Goal: Information Seeking & Learning: Learn about a topic

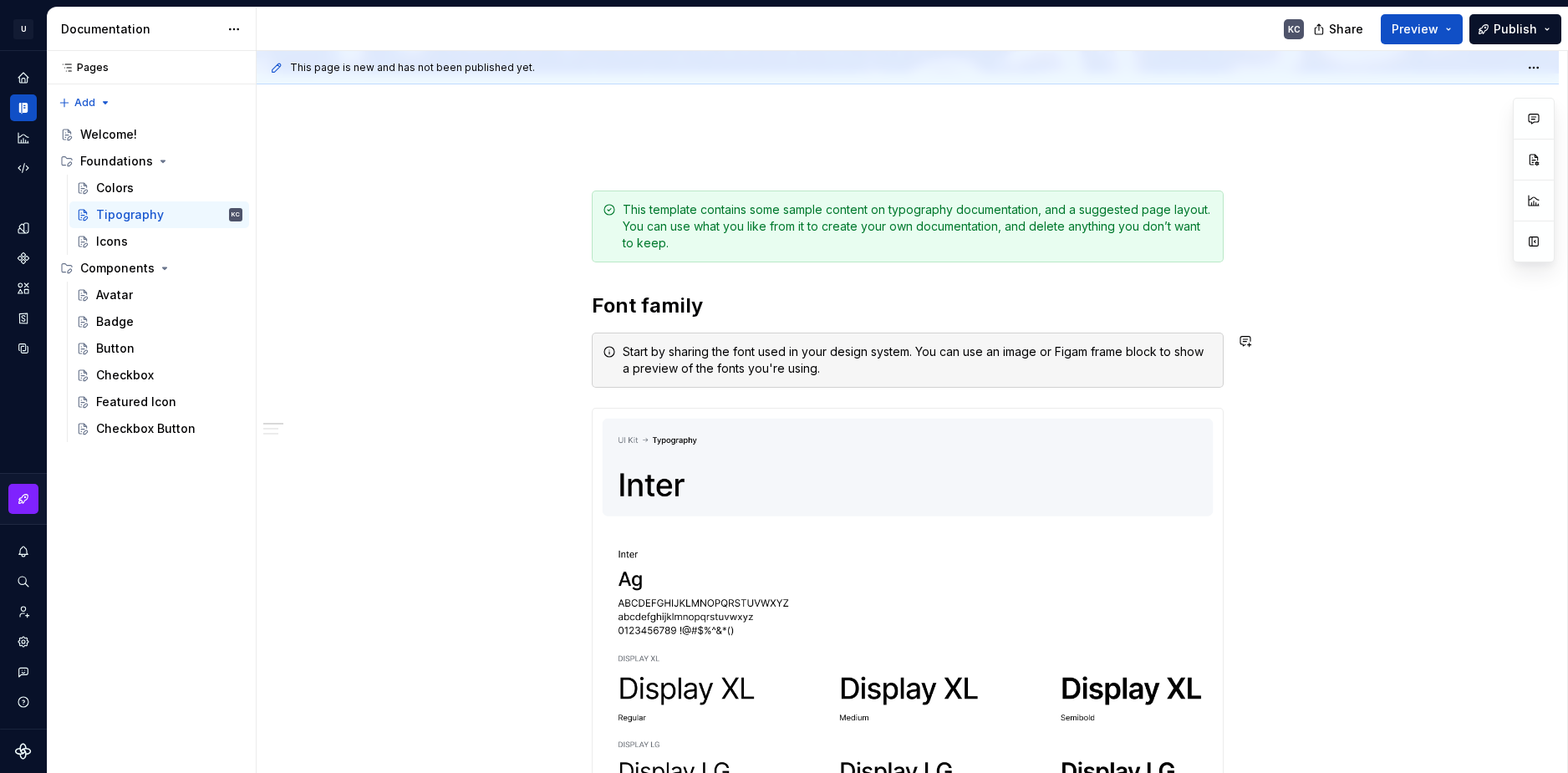
scroll to position [251, 0]
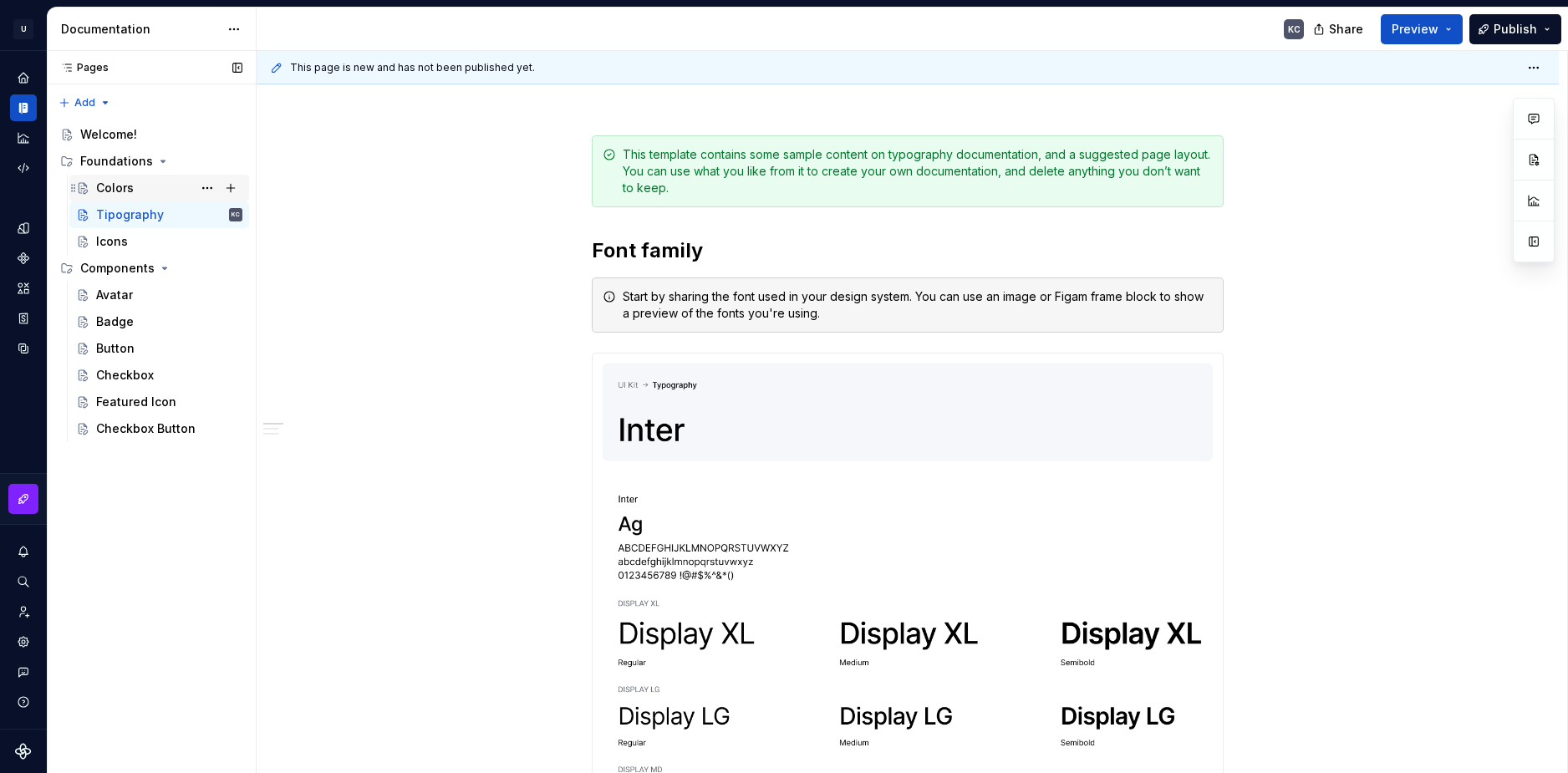
click at [130, 189] on div "Colors" at bounding box center [115, 188] width 38 height 17
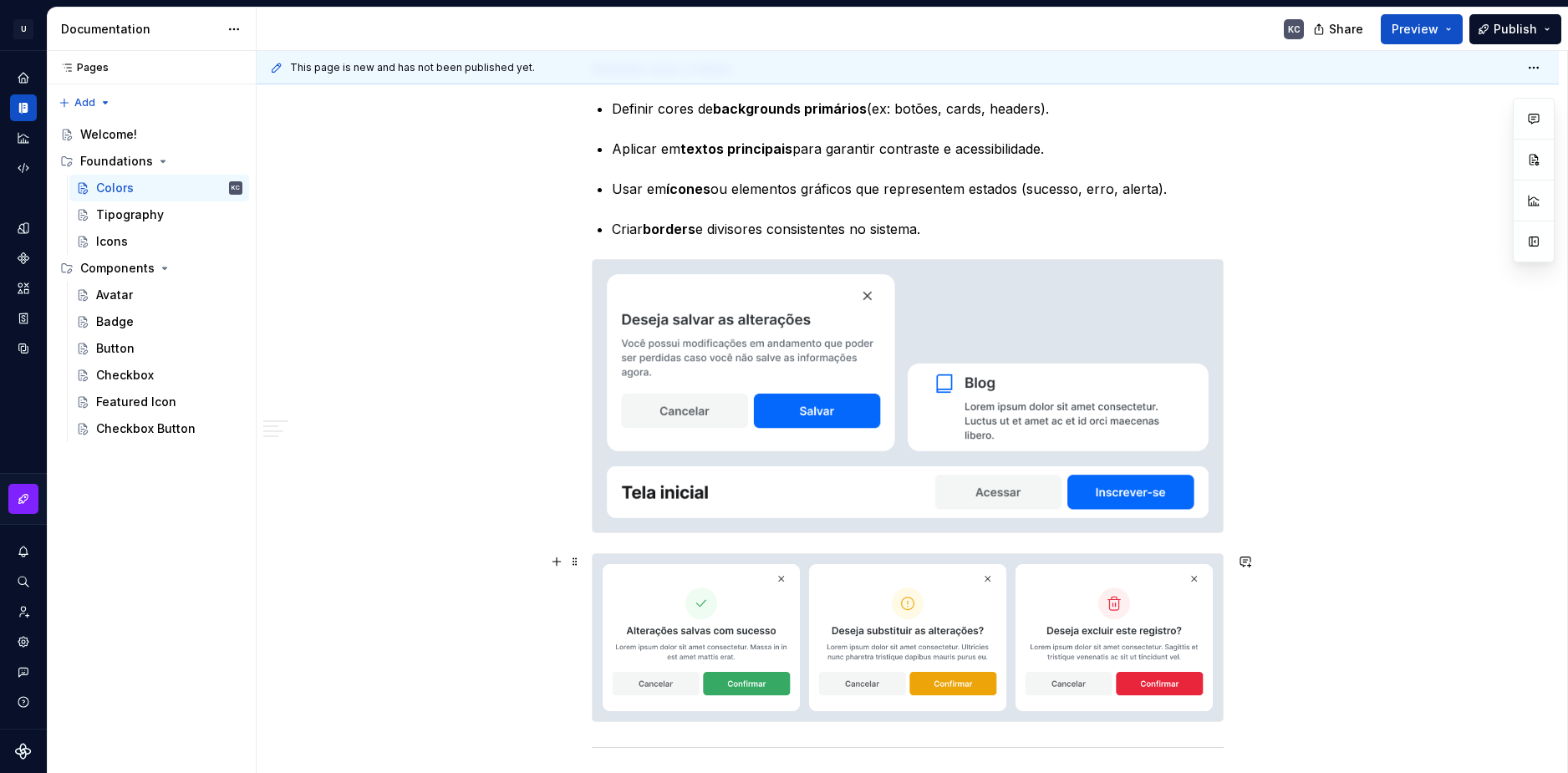
scroll to position [3898, 0]
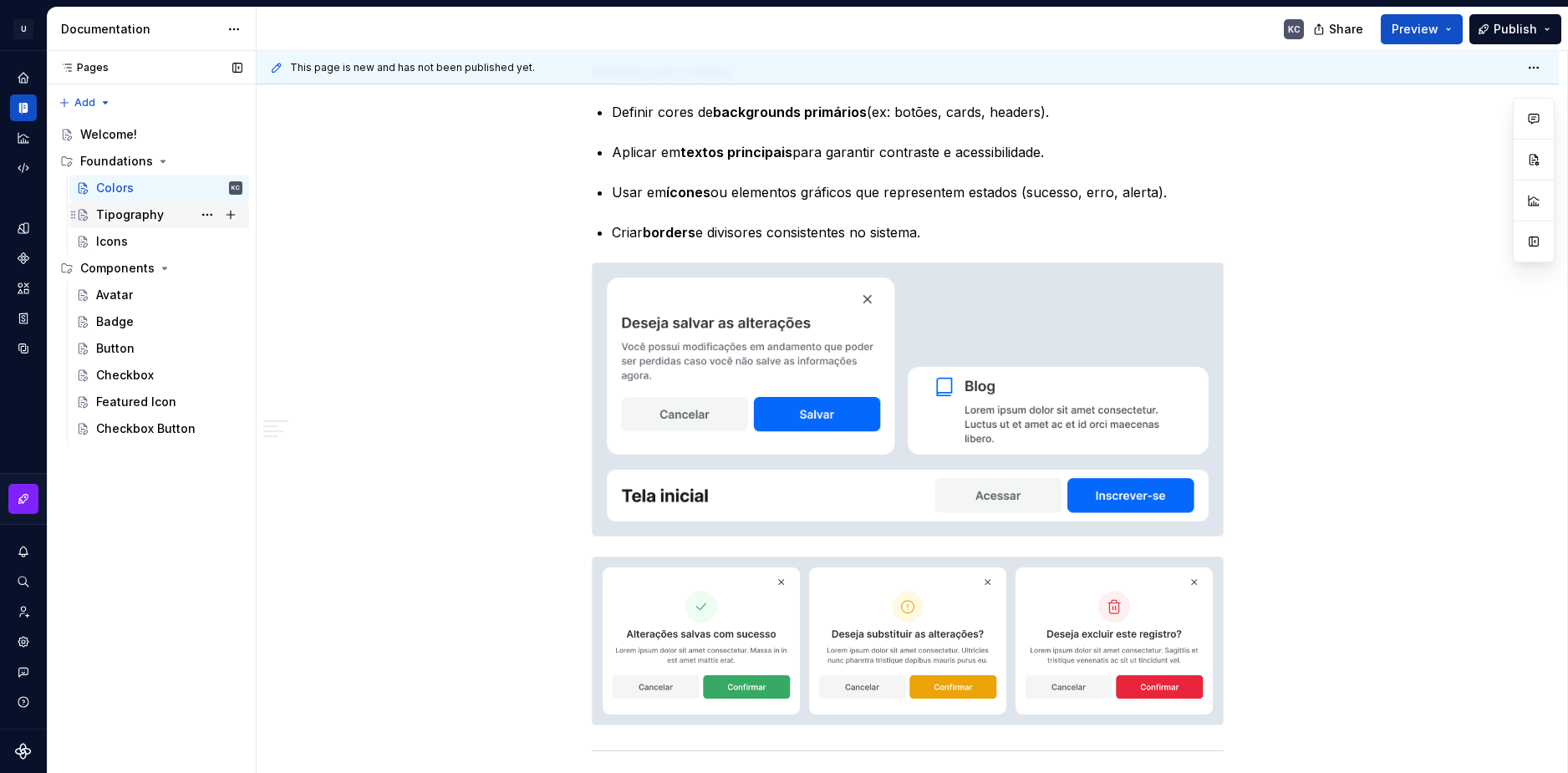
click at [170, 216] on div "Tipography" at bounding box center [168, 215] width 146 height 23
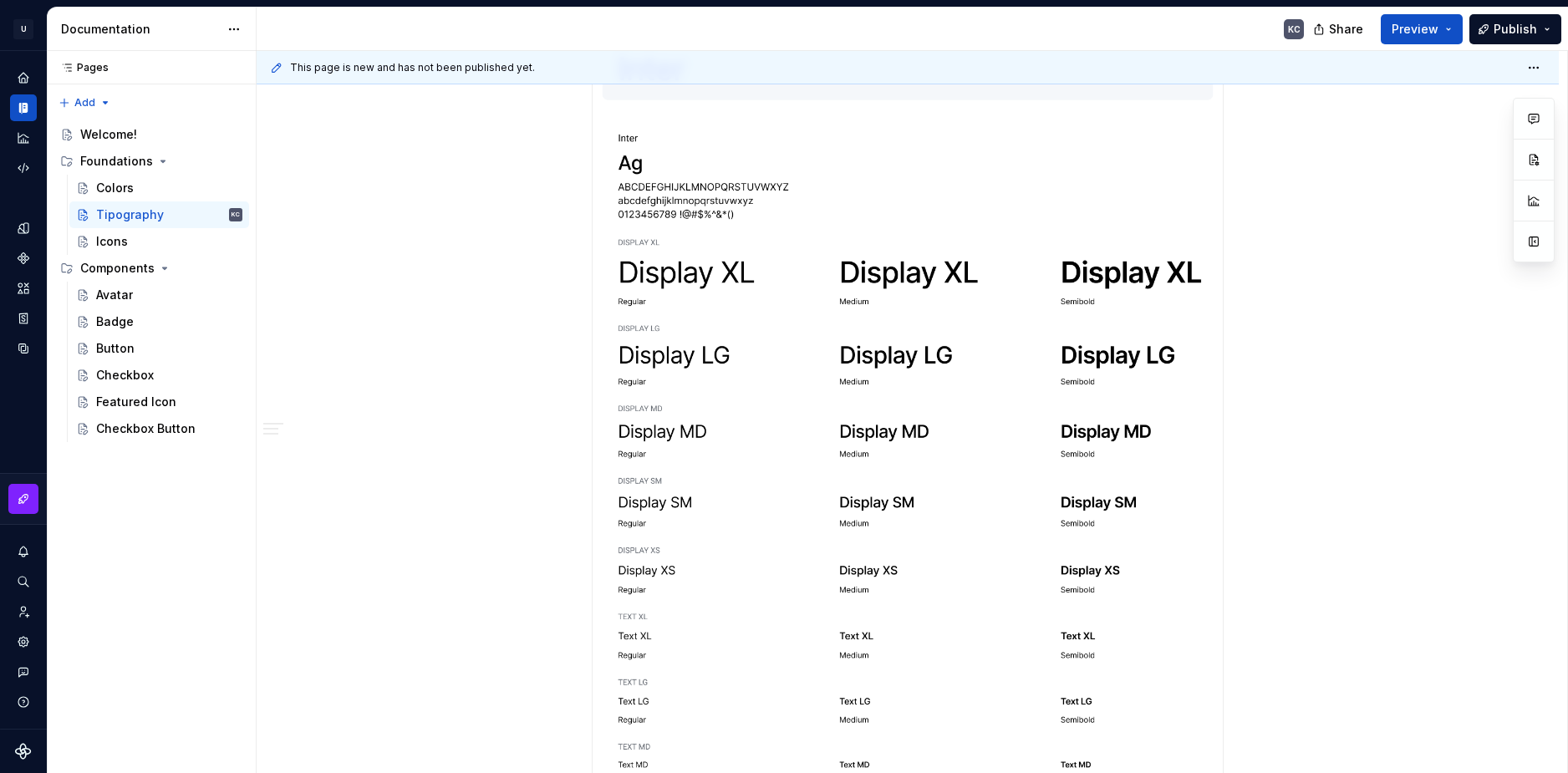
scroll to position [251, 0]
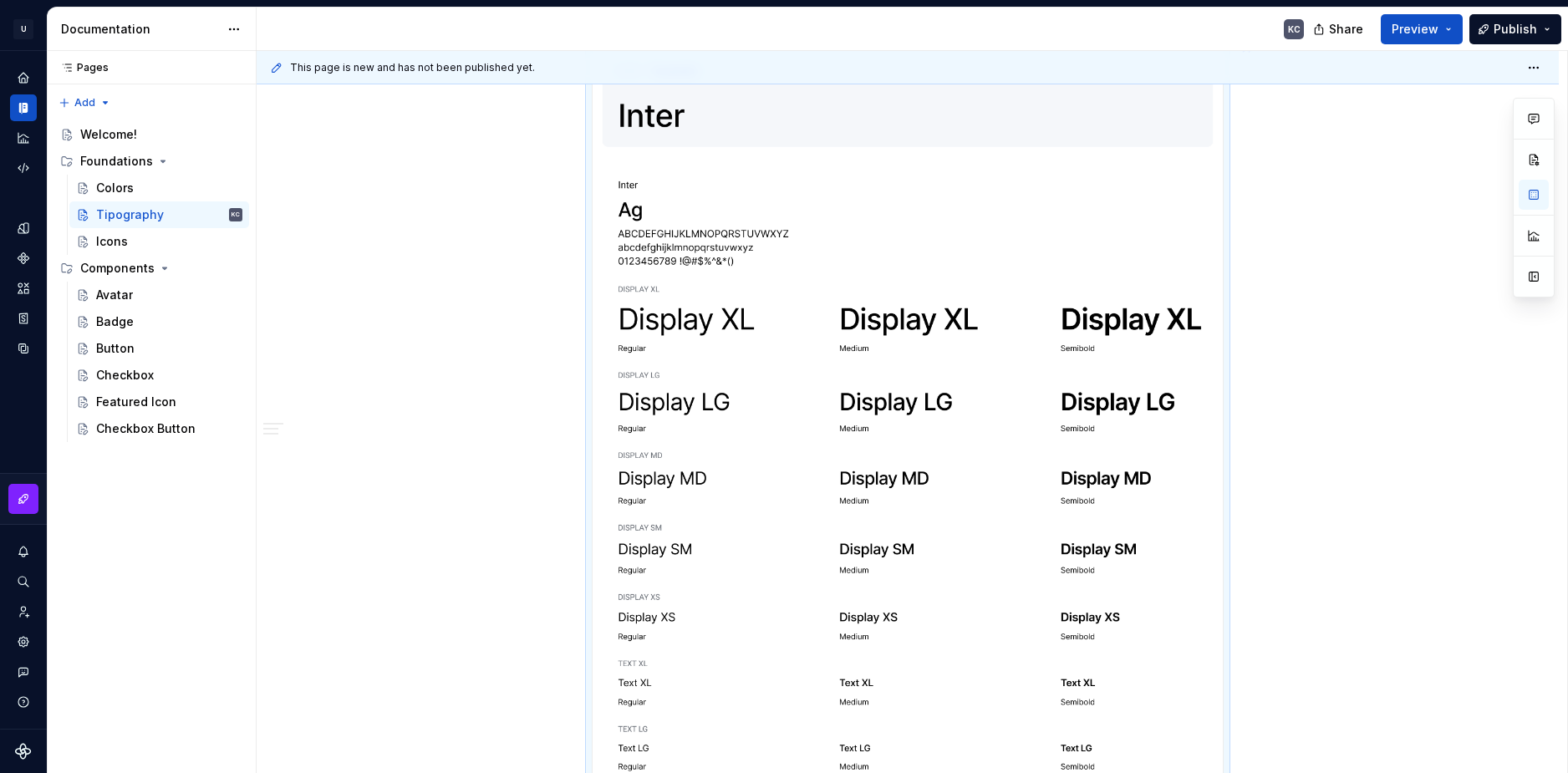
scroll to position [334, 0]
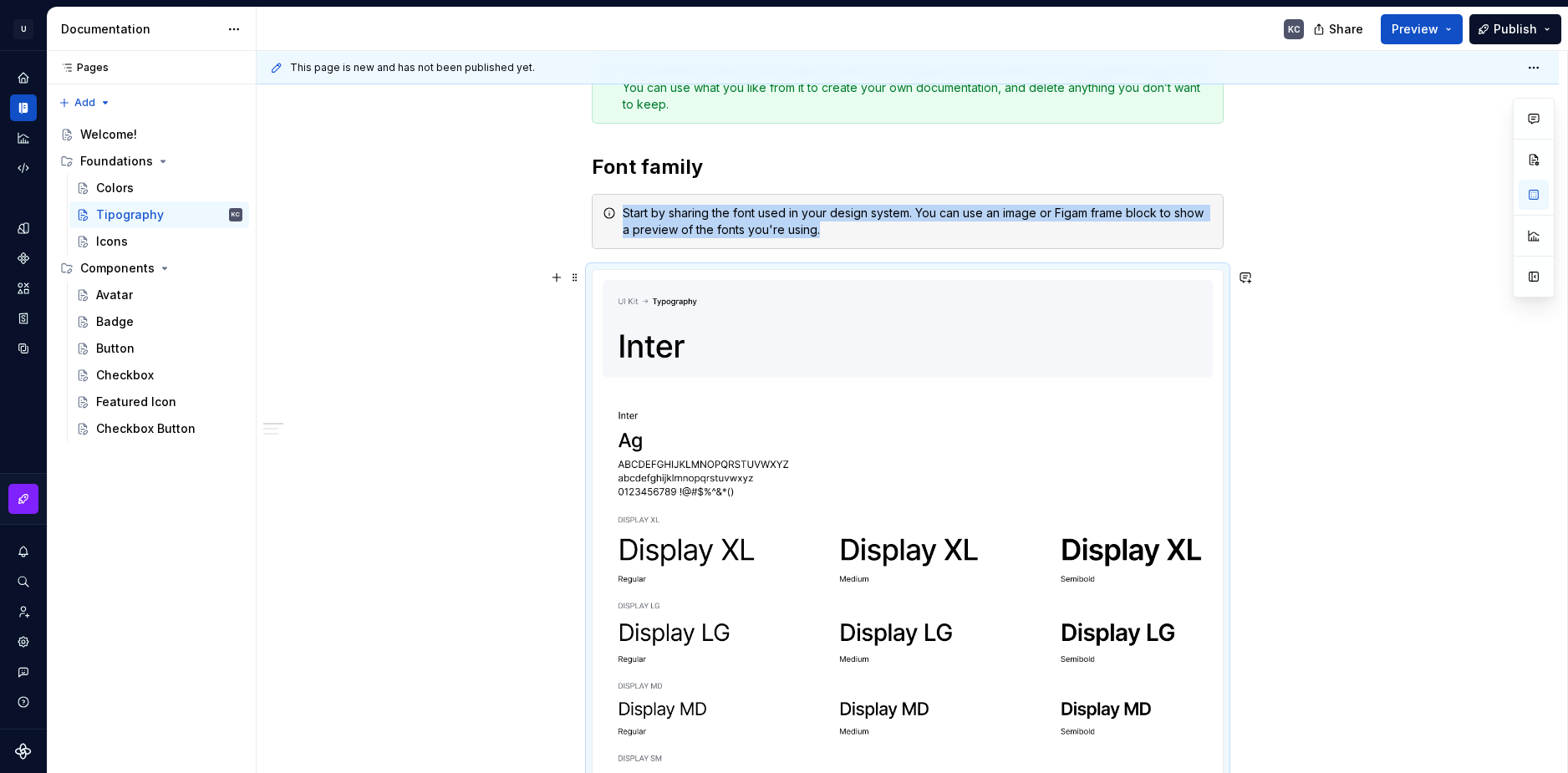
click at [670, 272] on img at bounding box center [907, 740] width 630 height 940
click at [634, 285] on img at bounding box center [907, 740] width 630 height 940
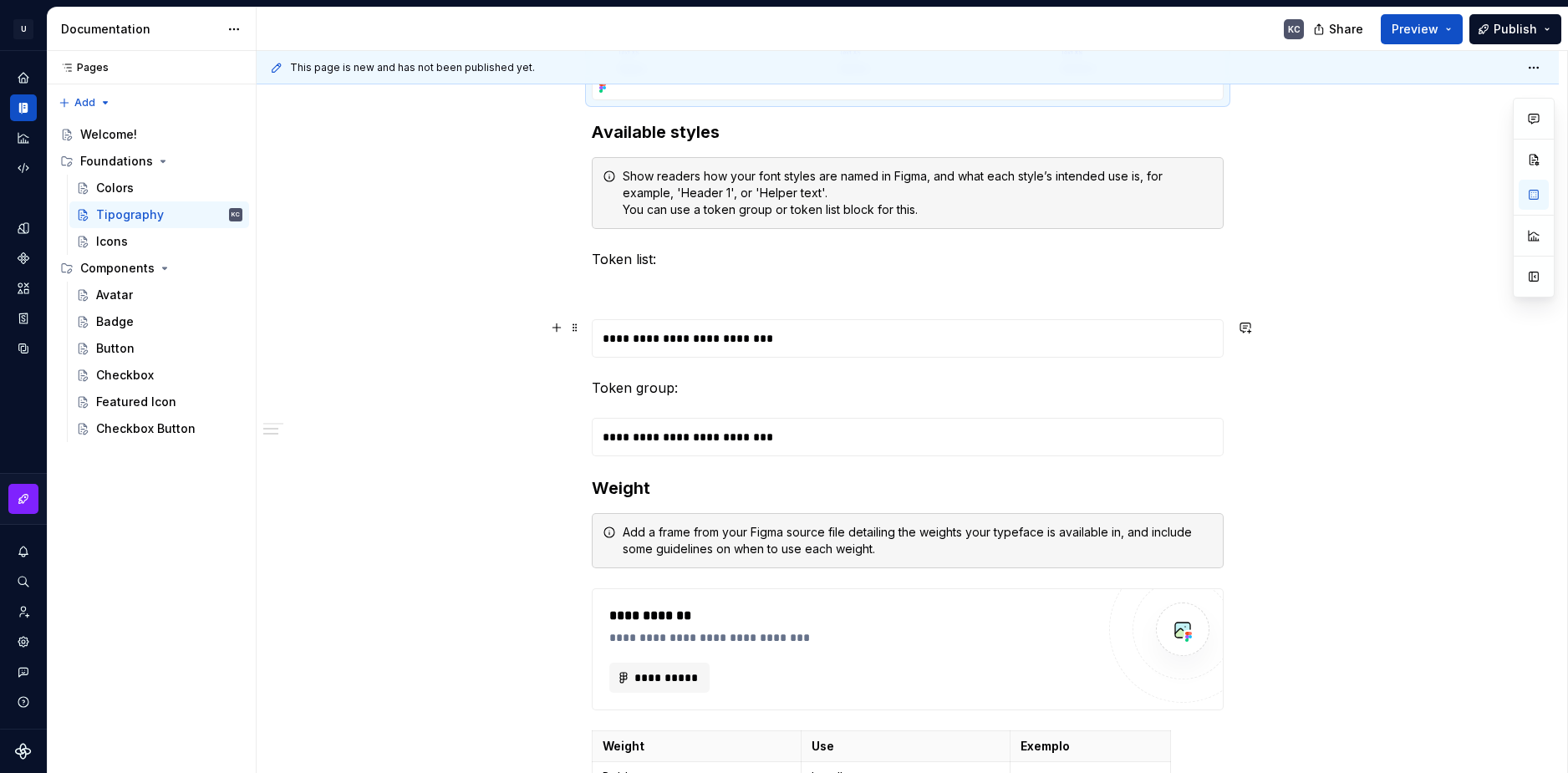
scroll to position [1504, 0]
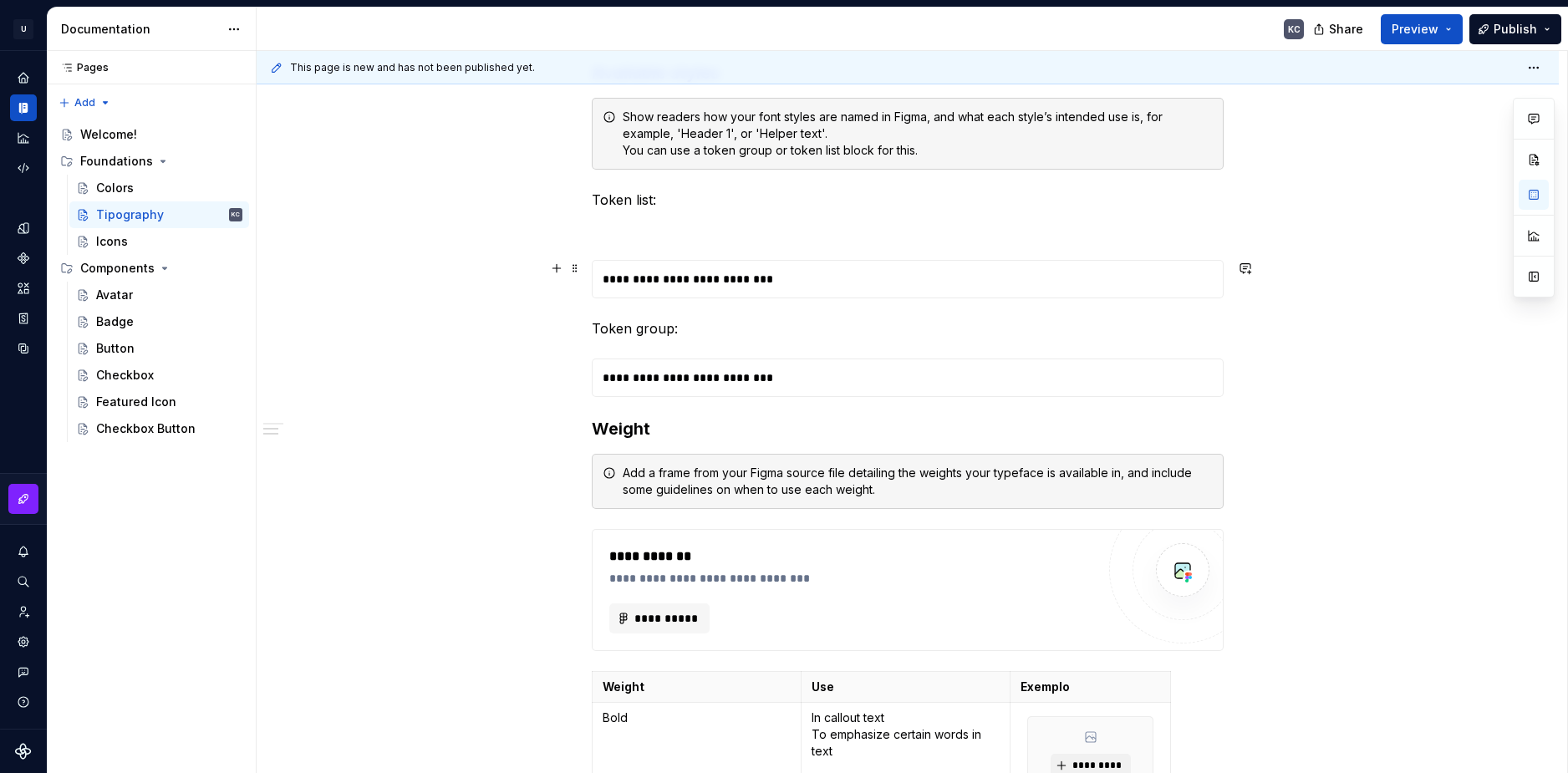
click at [673, 271] on div "**********" at bounding box center [907, 279] width 630 height 37
click at [581, 270] on span at bounding box center [574, 268] width 13 height 23
click at [413, 318] on div "**********" at bounding box center [908, 86] width 1303 height 2570
type textarea "*"
